Goal: Task Accomplishment & Management: Complete application form

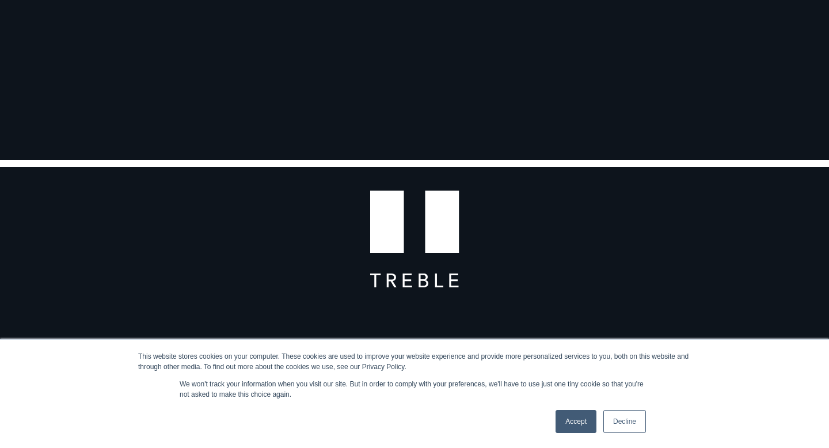
click at [642, 421] on link "Decline" at bounding box center [625, 421] width 43 height 23
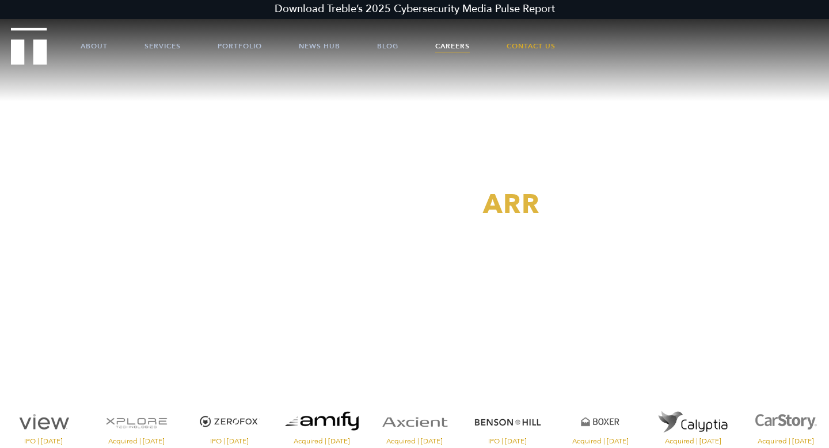
click at [454, 49] on link "Careers" at bounding box center [452, 46] width 35 height 35
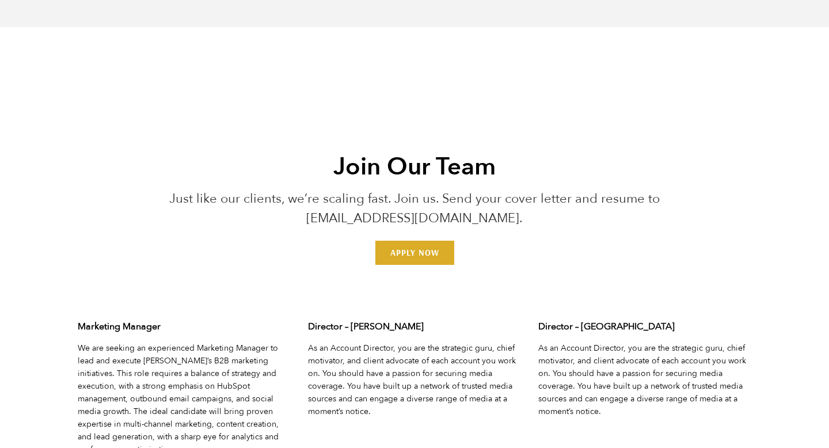
scroll to position [3397, 0]
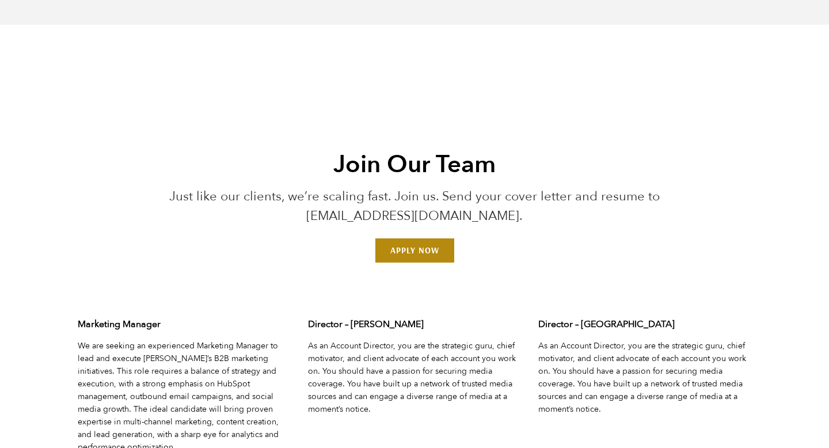
click at [414, 242] on link "Apply Now" at bounding box center [415, 250] width 79 height 24
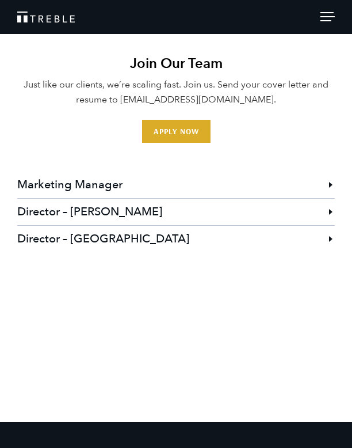
scroll to position [3017, 0]
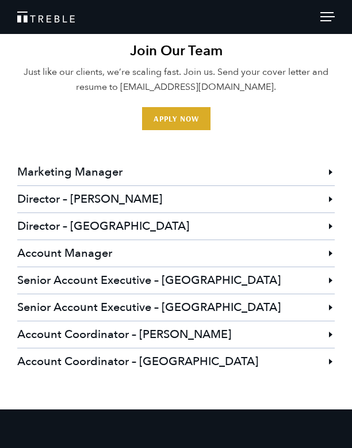
scroll to position [3038, 0]
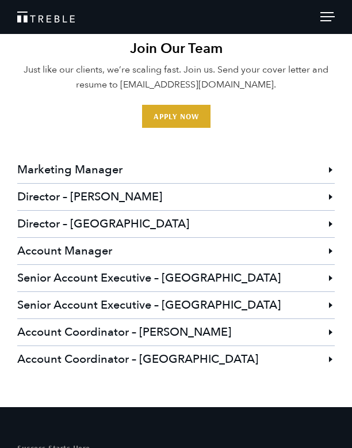
click at [131, 357] on h3 "Account Coordinator – [GEOGRAPHIC_DATA]" at bounding box center [176, 359] width 318 height 26
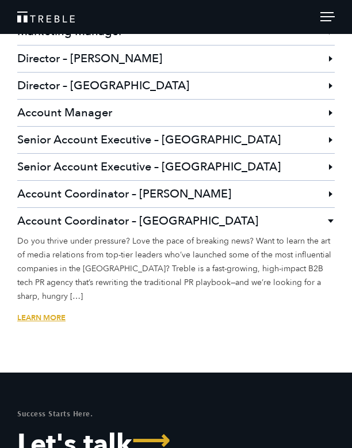
scroll to position [3119, 0]
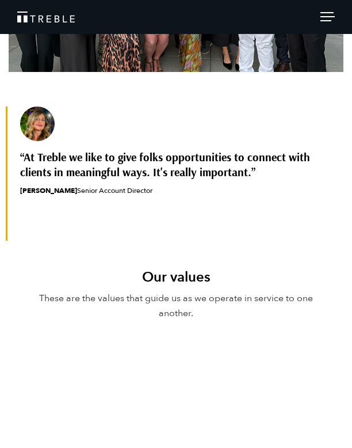
scroll to position [648, 0]
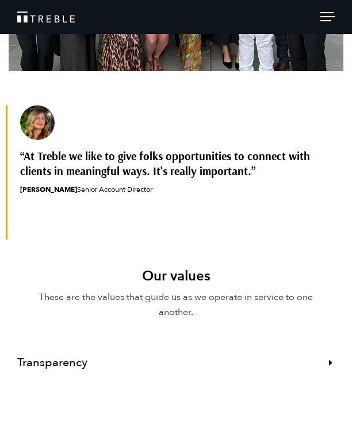
click at [111, 180] on div "At Treble we like to give folks opportunities to connect with clients in meanin…" at bounding box center [182, 149] width 324 height 89
click at [101, 176] on q "At Treble we like to give folks opportunities to connect with clients in meanin…" at bounding box center [182, 164] width 324 height 30
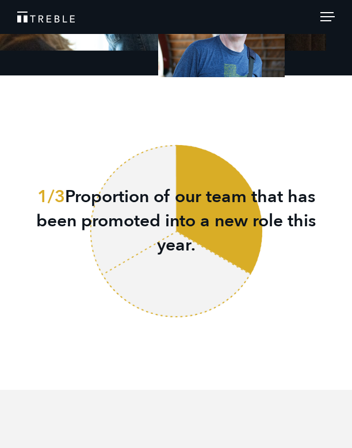
scroll to position [1838, 0]
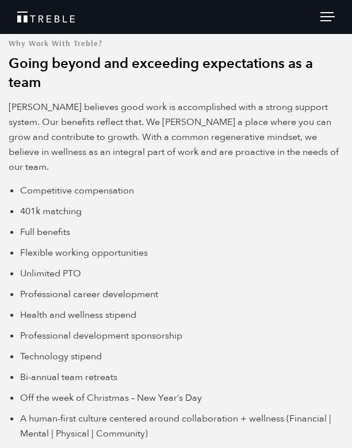
scroll to position [2214, 0]
